Goal: Use online tool/utility

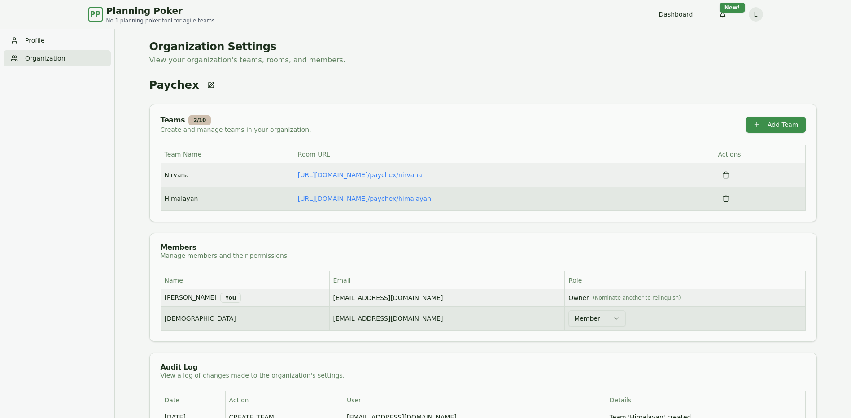
click at [355, 176] on link "[URL][DOMAIN_NAME] / paychex/nirvana" at bounding box center [360, 174] width 124 height 7
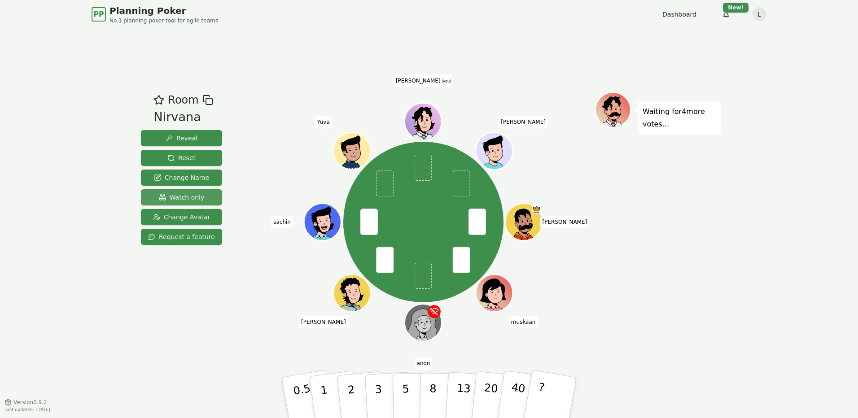
click at [183, 196] on span "Watch only" at bounding box center [182, 197] width 46 height 9
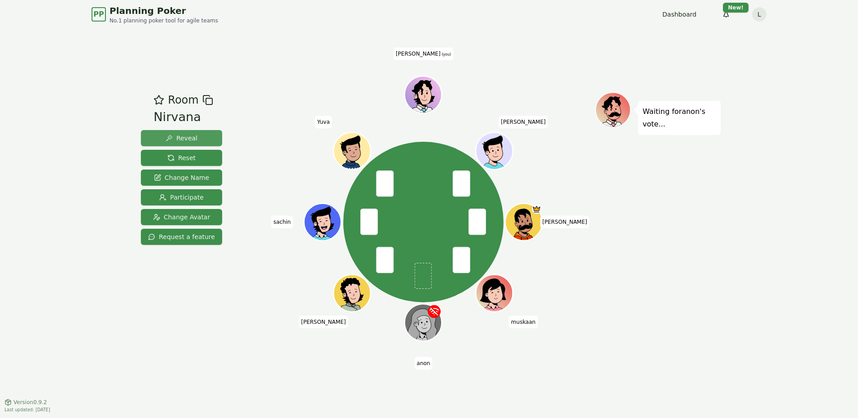
click at [189, 142] on span "Reveal" at bounding box center [182, 138] width 32 height 9
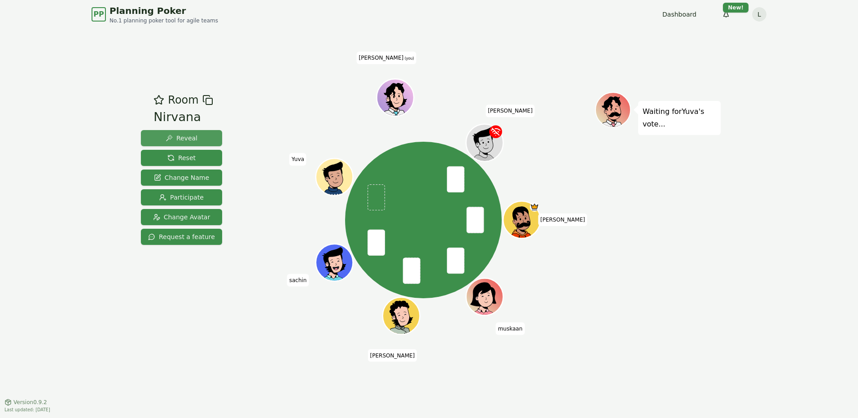
click at [197, 132] on button "Reveal" at bounding box center [181, 138] width 81 height 16
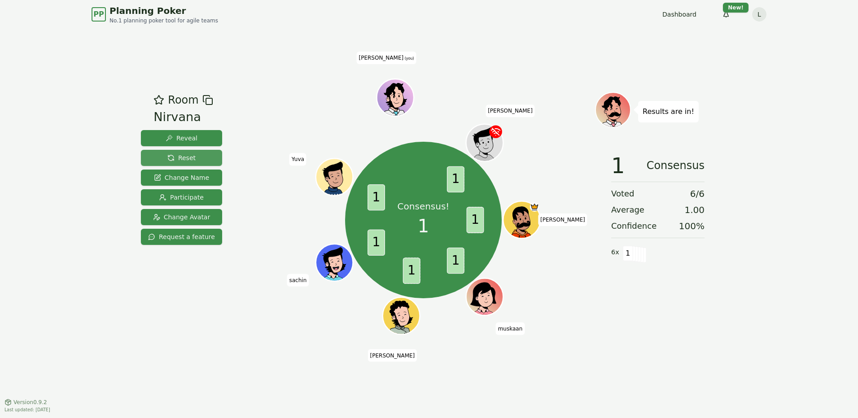
click at [191, 161] on span "Reset" at bounding box center [181, 157] width 28 height 9
click at [197, 153] on button "Reset" at bounding box center [181, 158] width 81 height 16
click at [183, 154] on span "Reset" at bounding box center [181, 157] width 28 height 9
click at [177, 154] on span "Reset" at bounding box center [181, 157] width 28 height 9
